Goal: Information Seeking & Learning: Check status

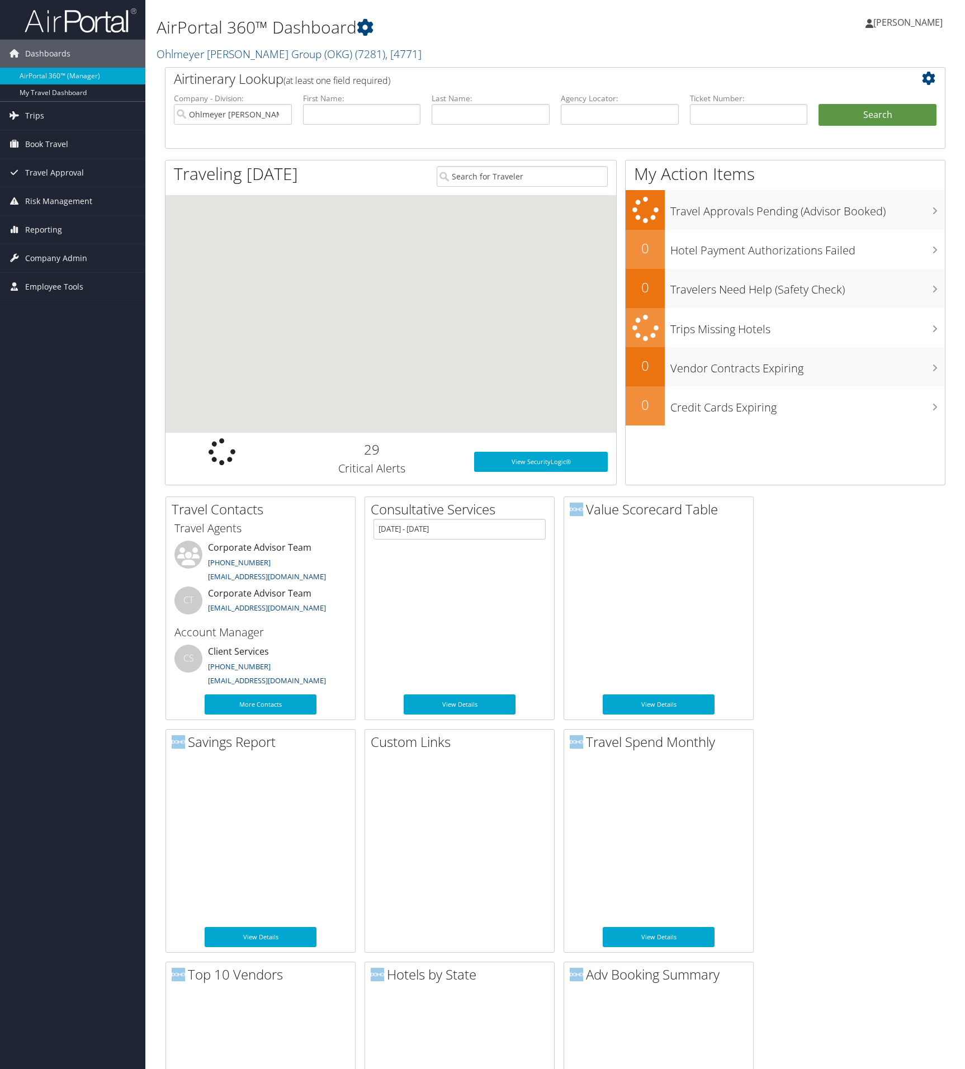
click at [40, 117] on span "Trips" at bounding box center [34, 116] width 19 height 28
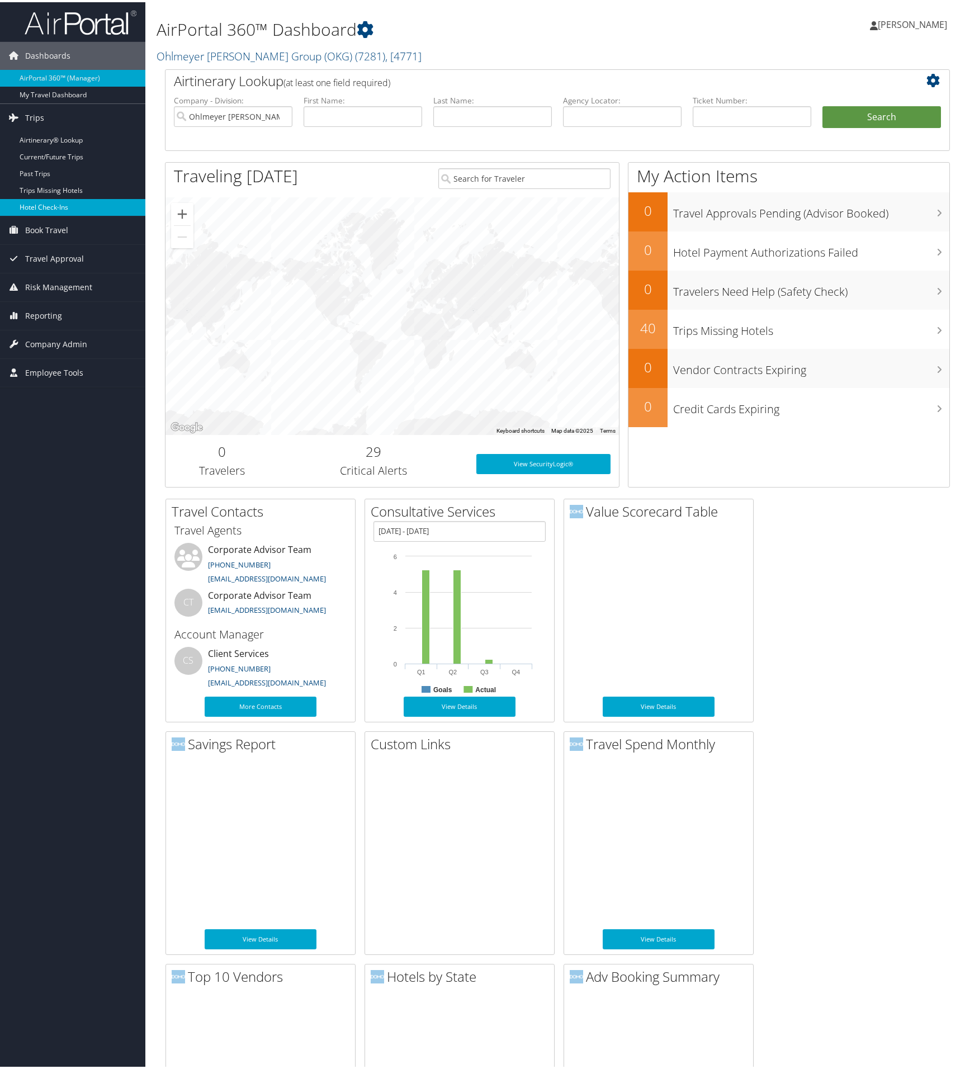
click at [44, 209] on link "Hotel Check-ins" at bounding box center [72, 205] width 145 height 17
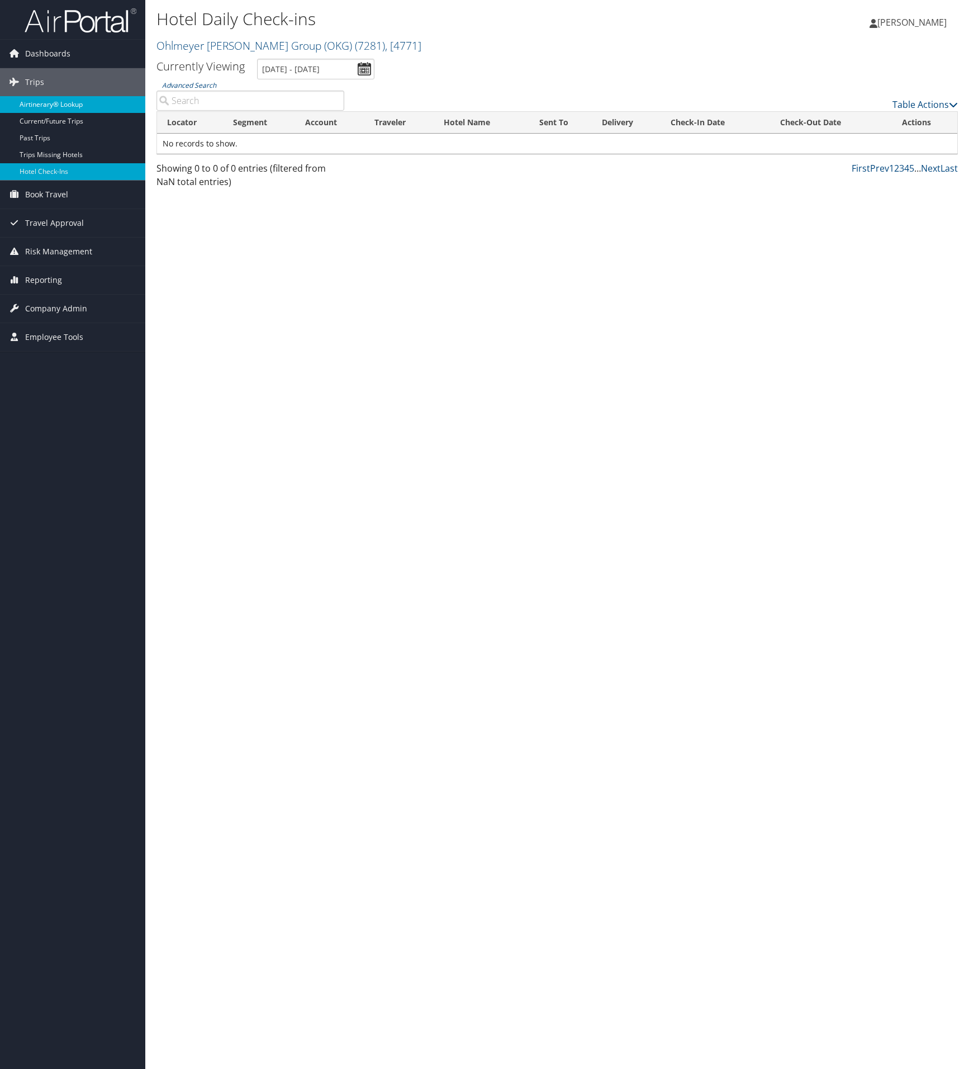
click at [37, 106] on link "Airtinerary® Lookup" at bounding box center [72, 104] width 145 height 17
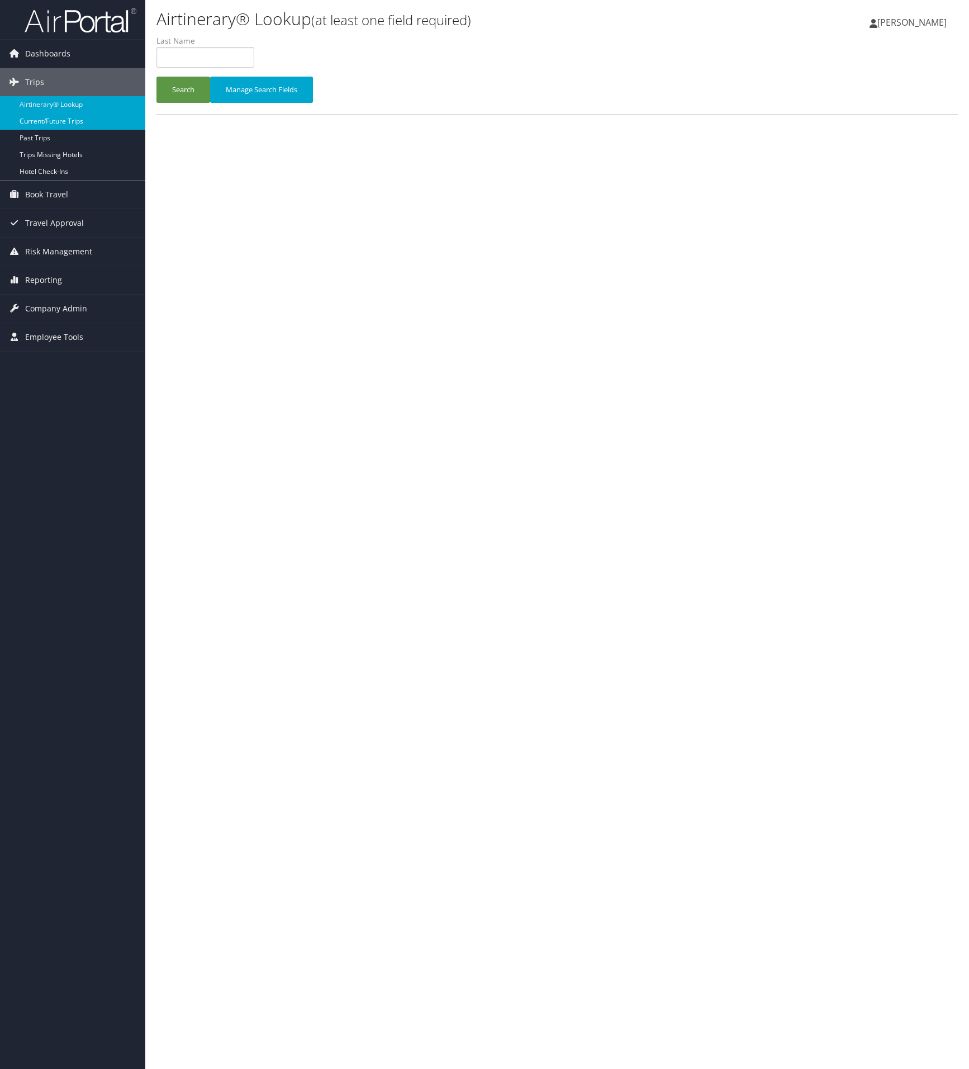
click at [40, 120] on link "Current/Future Trips" at bounding box center [72, 121] width 145 height 17
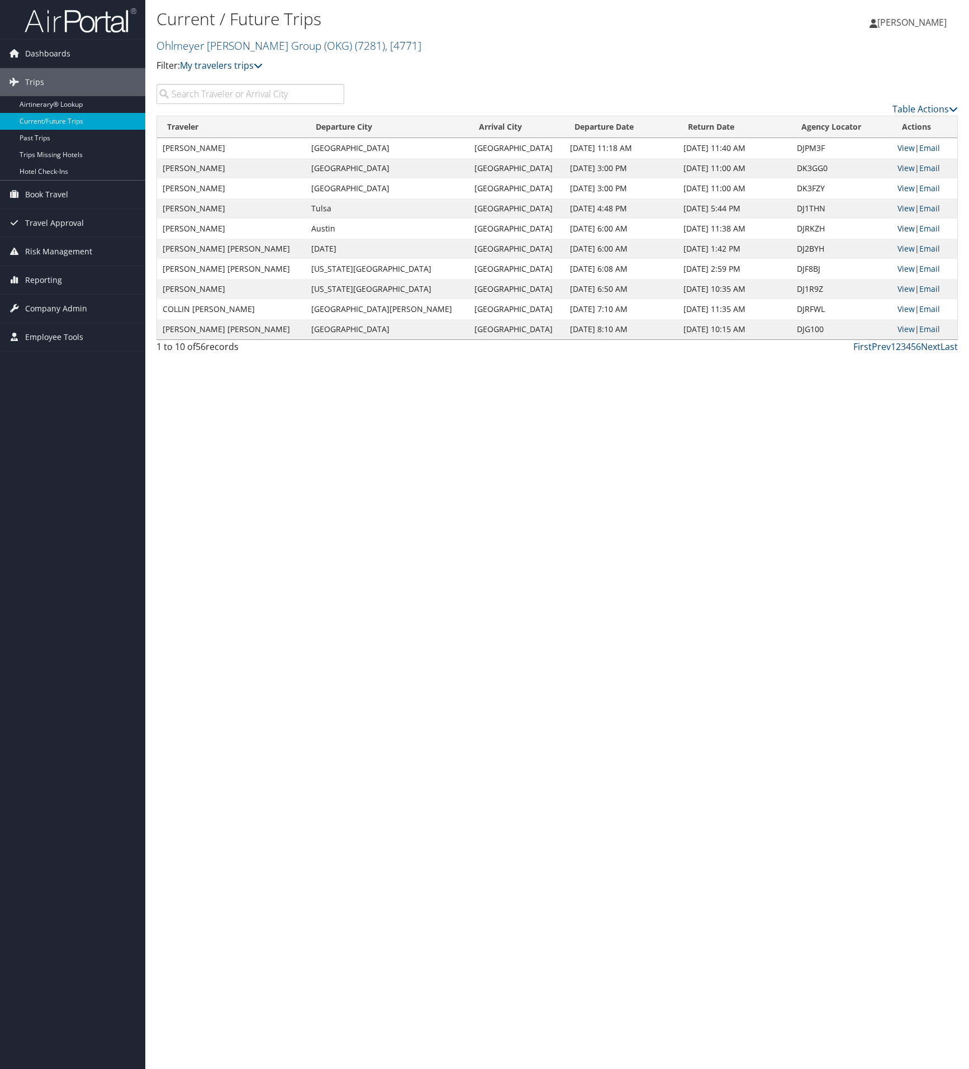
click at [898, 227] on link "View" at bounding box center [906, 228] width 17 height 11
click at [898, 249] on link "View" at bounding box center [906, 248] width 17 height 11
click at [898, 269] on link "View" at bounding box center [906, 268] width 17 height 11
click at [898, 288] on link "View" at bounding box center [906, 288] width 17 height 11
click at [899, 307] on link "View" at bounding box center [906, 309] width 17 height 11
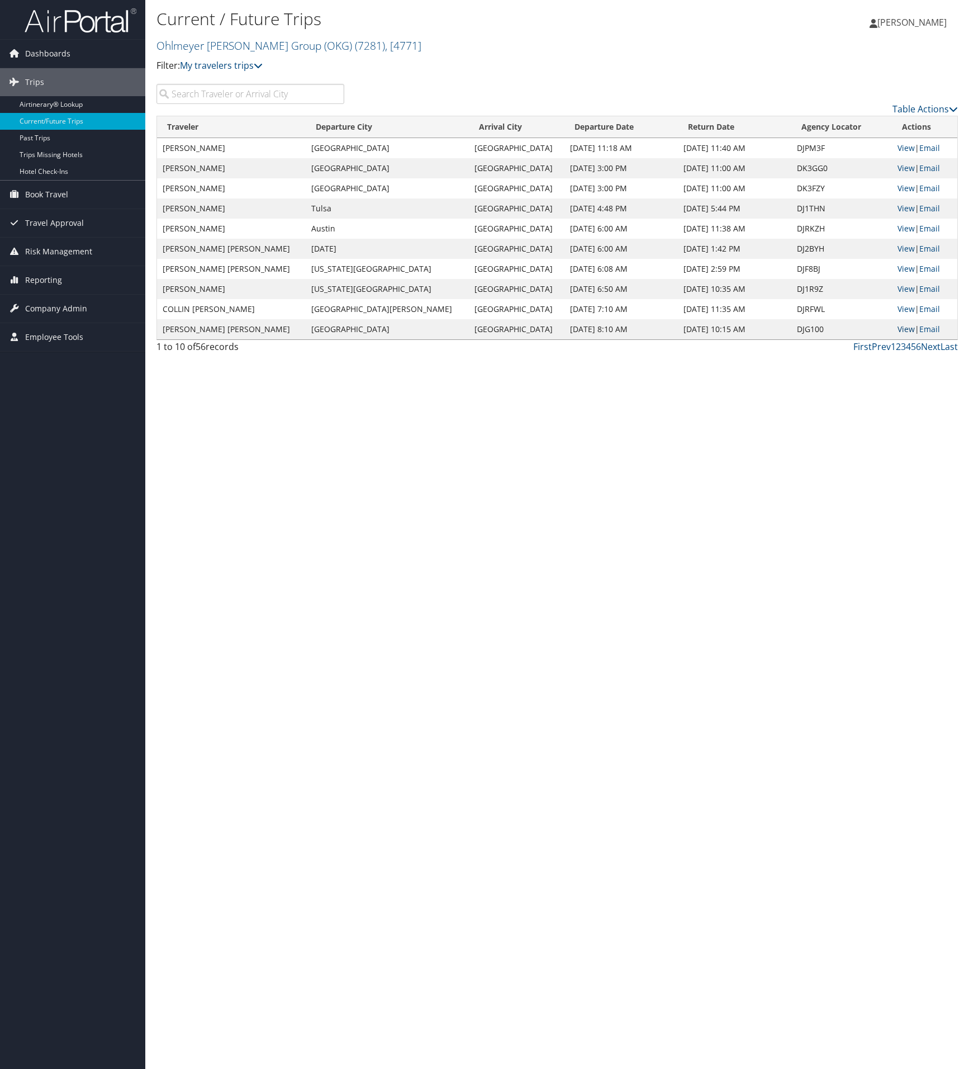
click at [901, 328] on link "View" at bounding box center [906, 329] width 17 height 11
click at [898, 288] on link "View" at bounding box center [906, 288] width 17 height 11
click at [898, 264] on link "View" at bounding box center [906, 268] width 17 height 11
click at [907, 249] on td "View | Email" at bounding box center [924, 249] width 65 height 20
click at [901, 249] on link "View" at bounding box center [906, 248] width 17 height 11
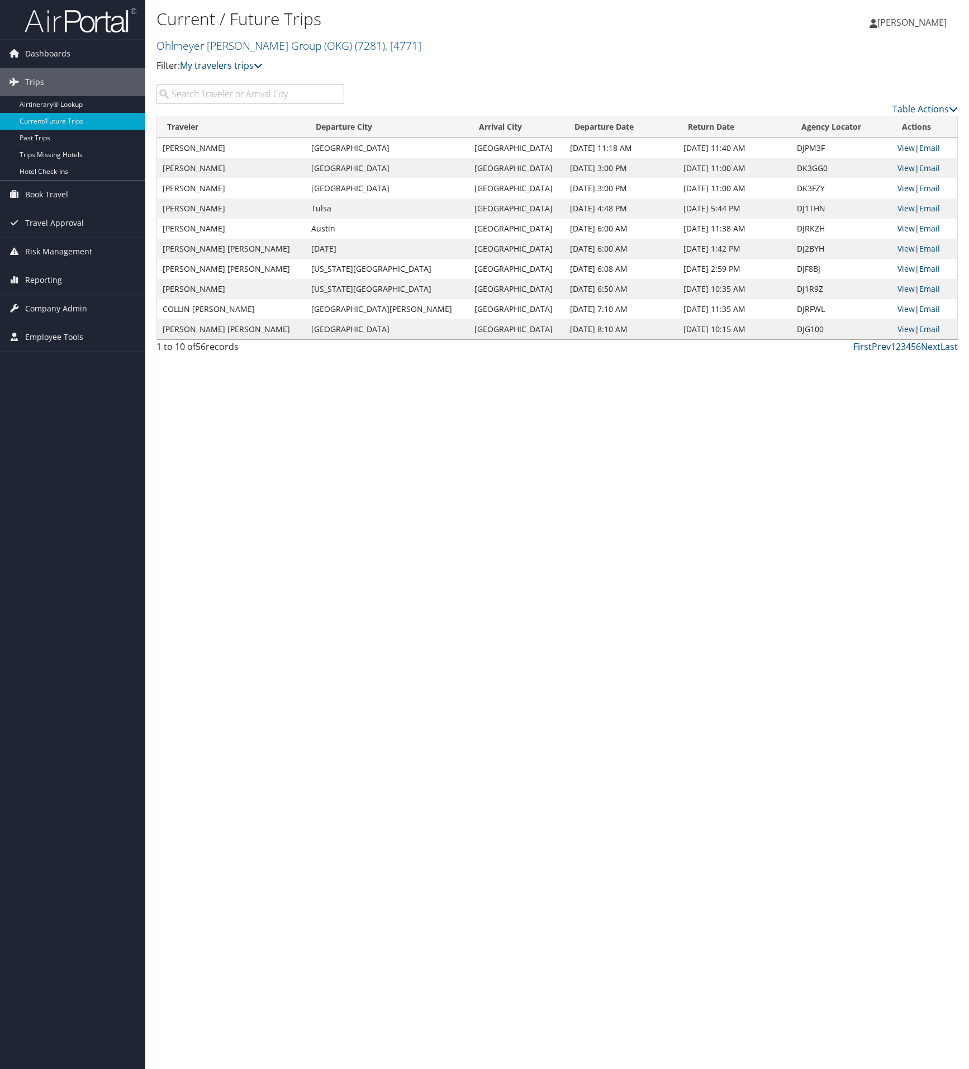
click at [903, 227] on link "View" at bounding box center [906, 228] width 17 height 11
click at [898, 291] on link "View" at bounding box center [906, 288] width 17 height 11
click at [898, 290] on link "View" at bounding box center [906, 288] width 17 height 11
click at [900, 330] on link "View" at bounding box center [906, 329] width 17 height 11
click at [898, 247] on link "View" at bounding box center [906, 248] width 17 height 11
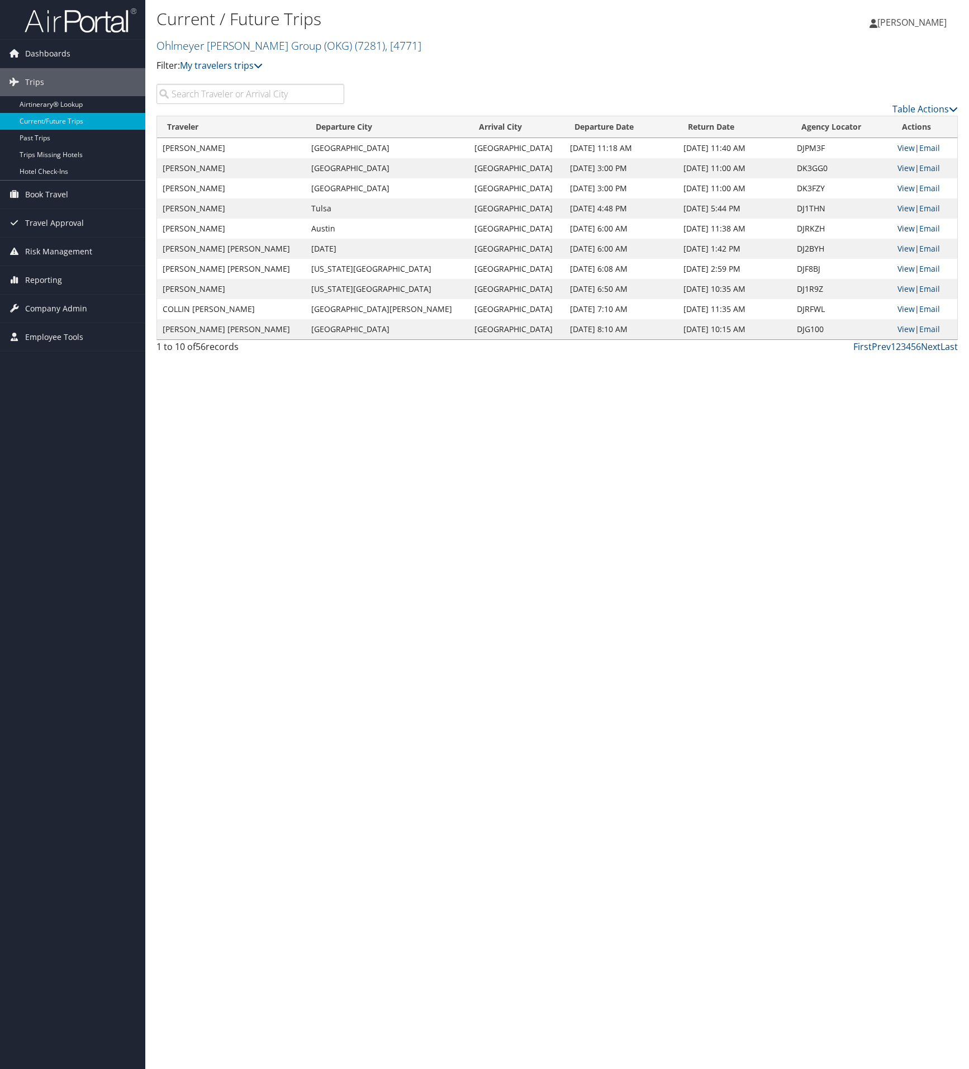
click at [902, 229] on link "View" at bounding box center [906, 228] width 17 height 11
click at [898, 267] on link "View" at bounding box center [906, 268] width 17 height 11
click at [900, 228] on link "View" at bounding box center [906, 228] width 17 height 11
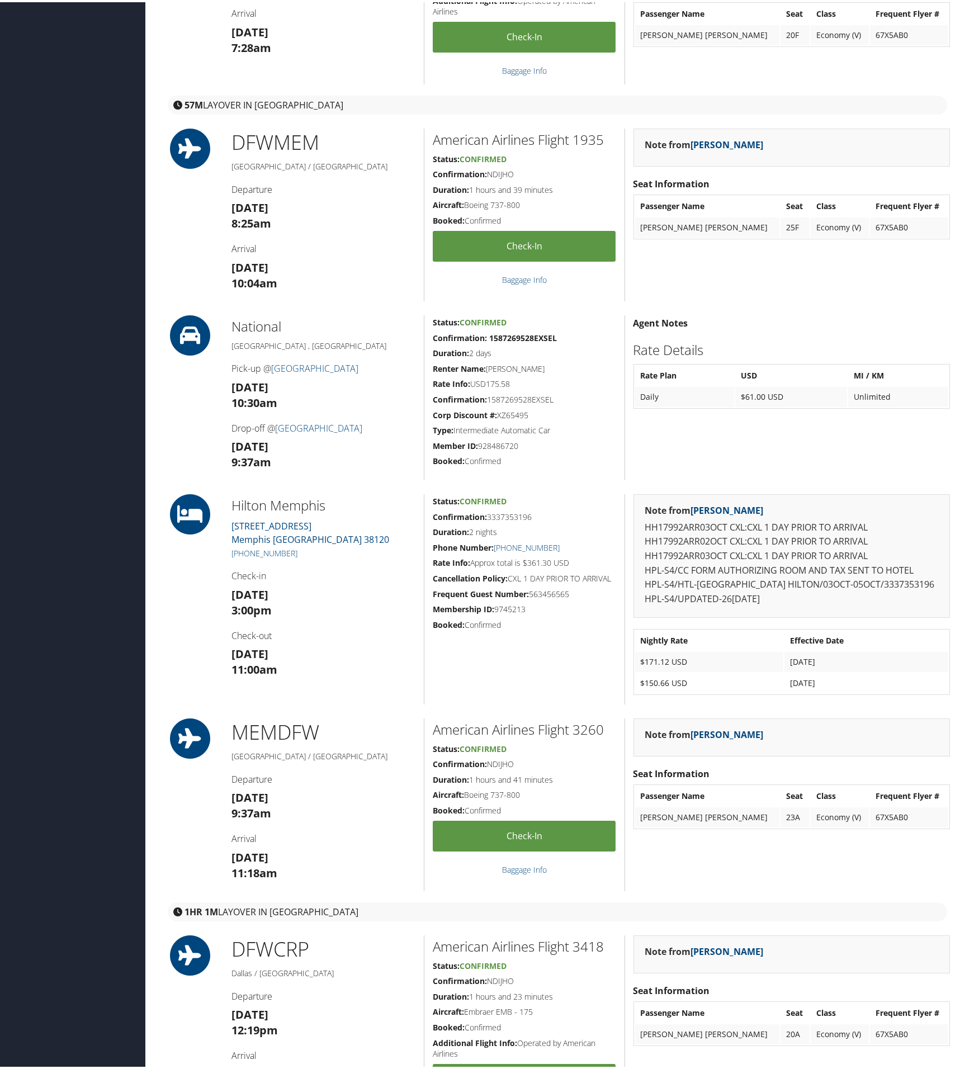
scroll to position [485, 0]
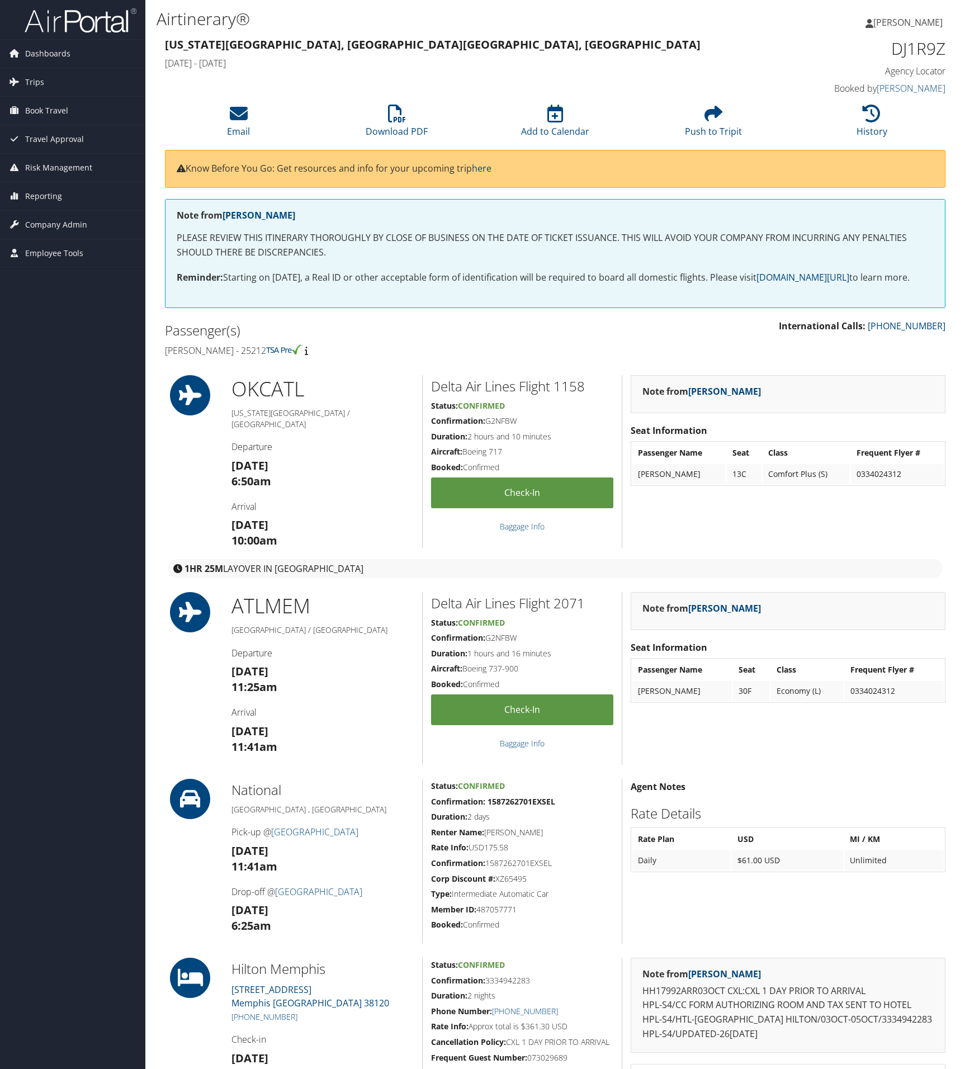
scroll to position [827, 0]
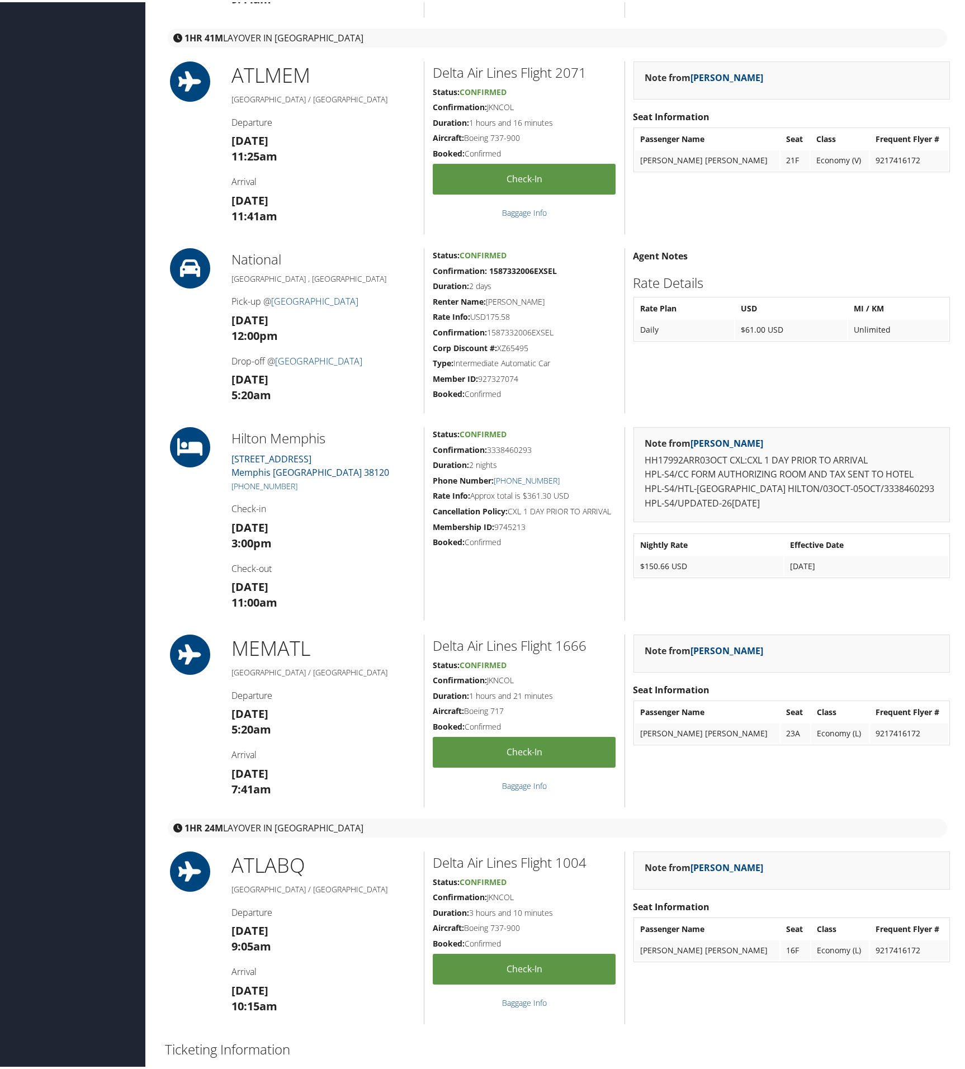
scroll to position [661, 0]
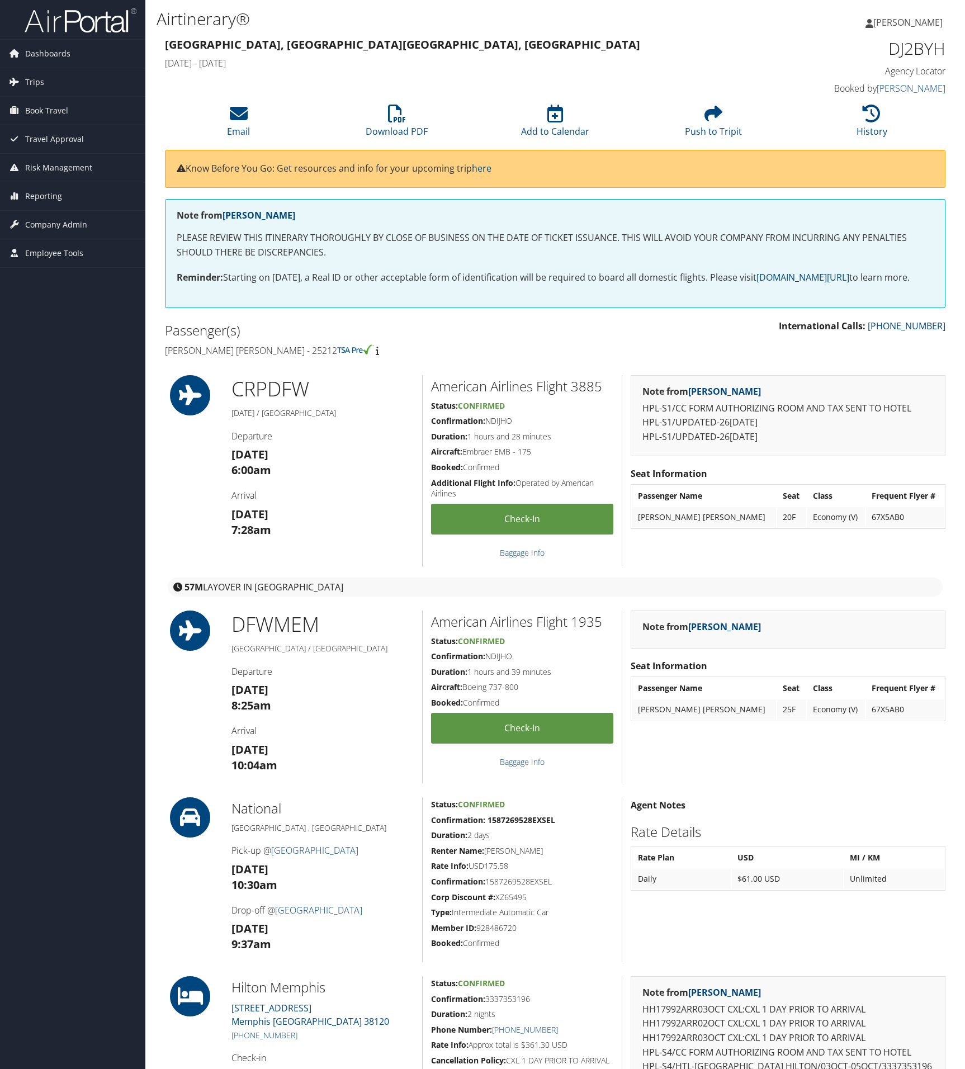
scroll to position [598, 0]
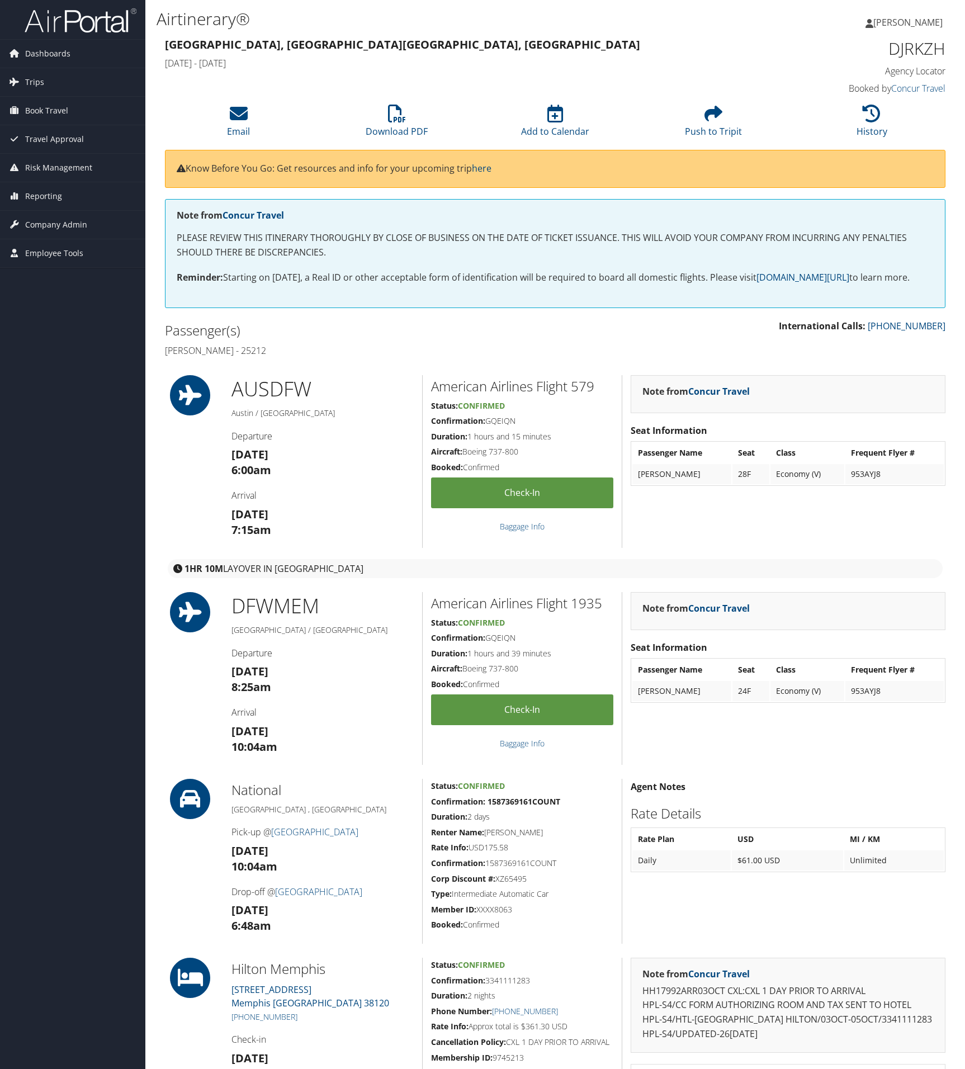
scroll to position [457, 0]
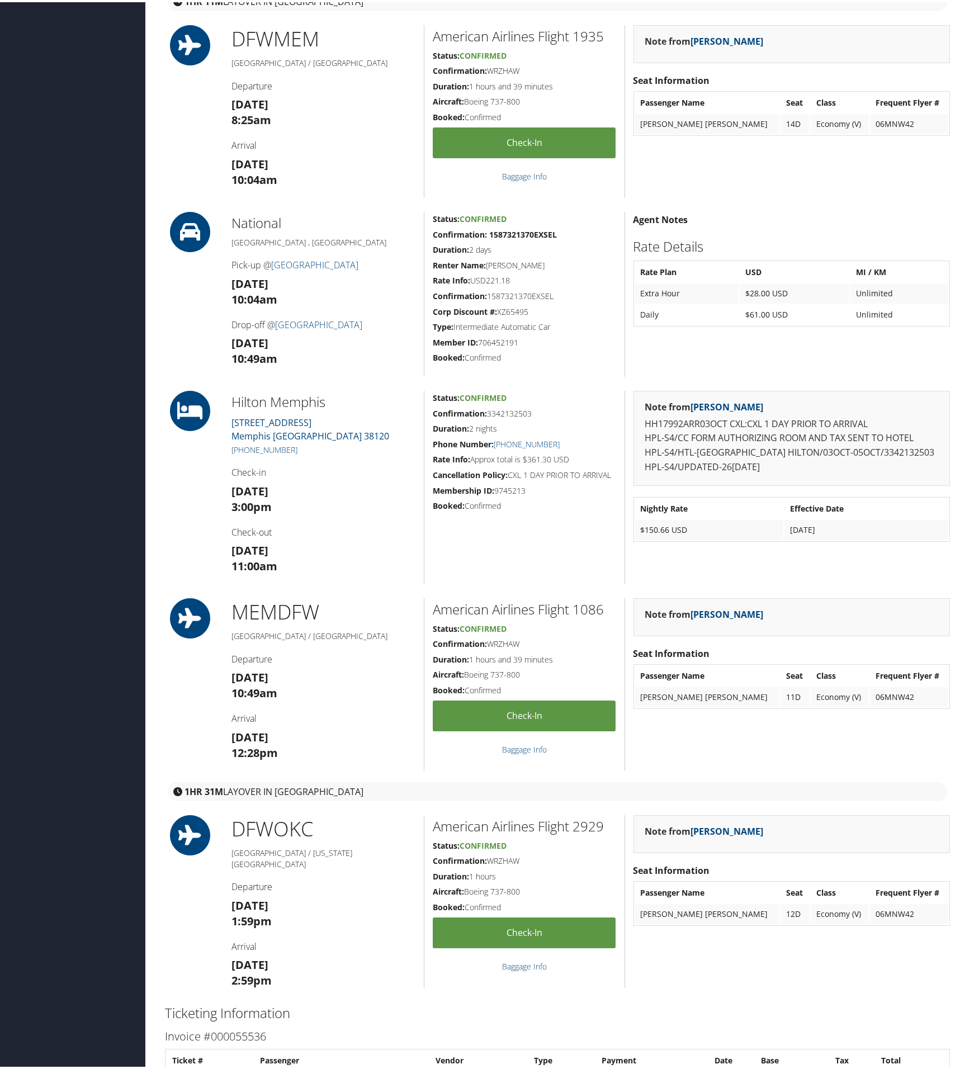
scroll to position [572, 0]
